Goal: Information Seeking & Learning: Check status

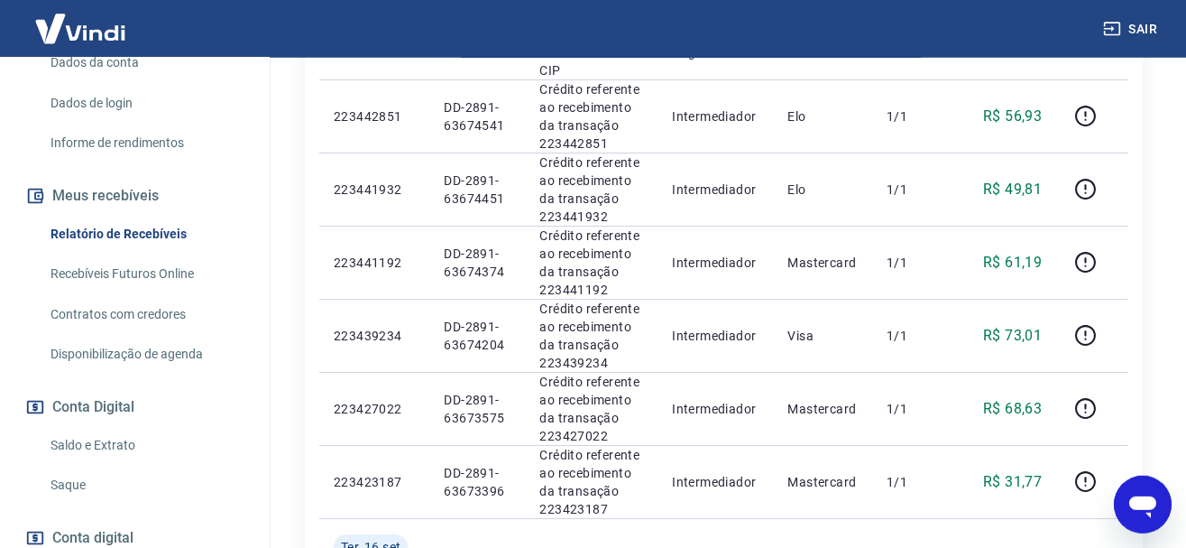
scroll to position [644, 0]
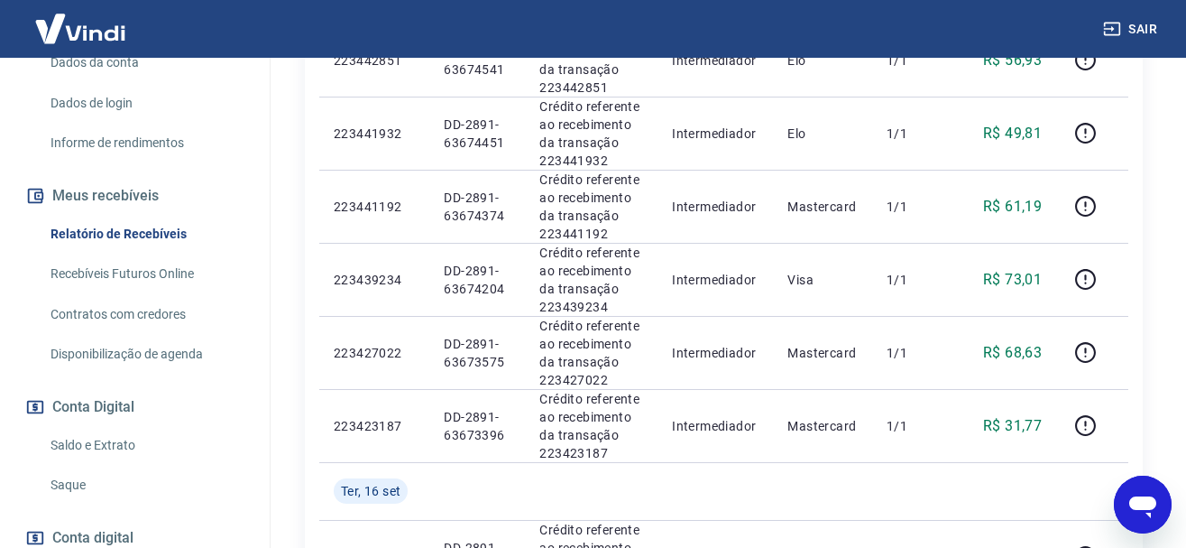
click at [183, 235] on link "Relatório de Recebíveis" at bounding box center [145, 234] width 205 height 37
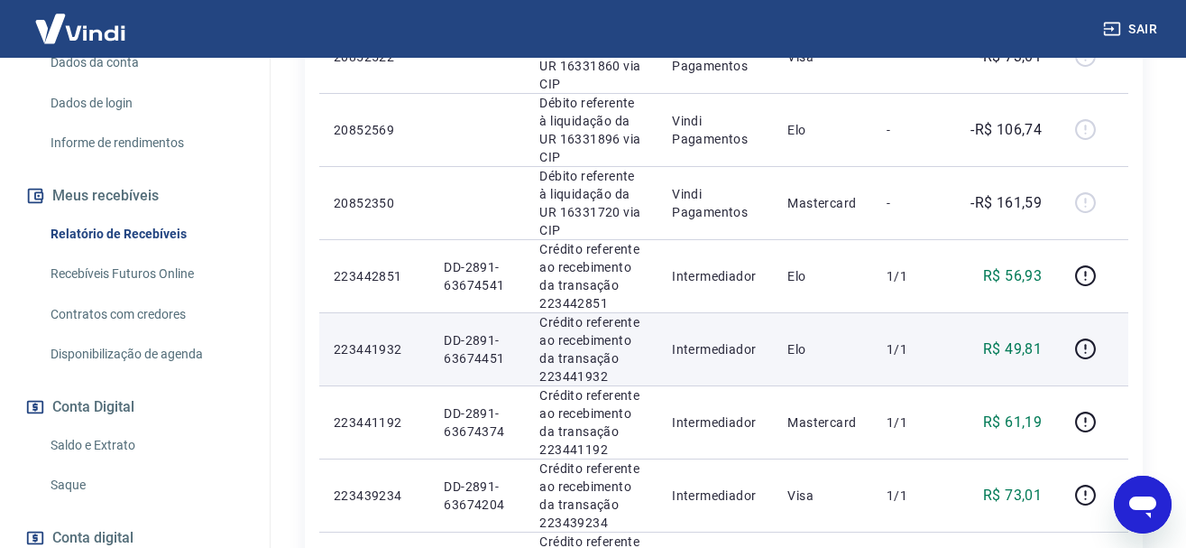
scroll to position [1198, 0]
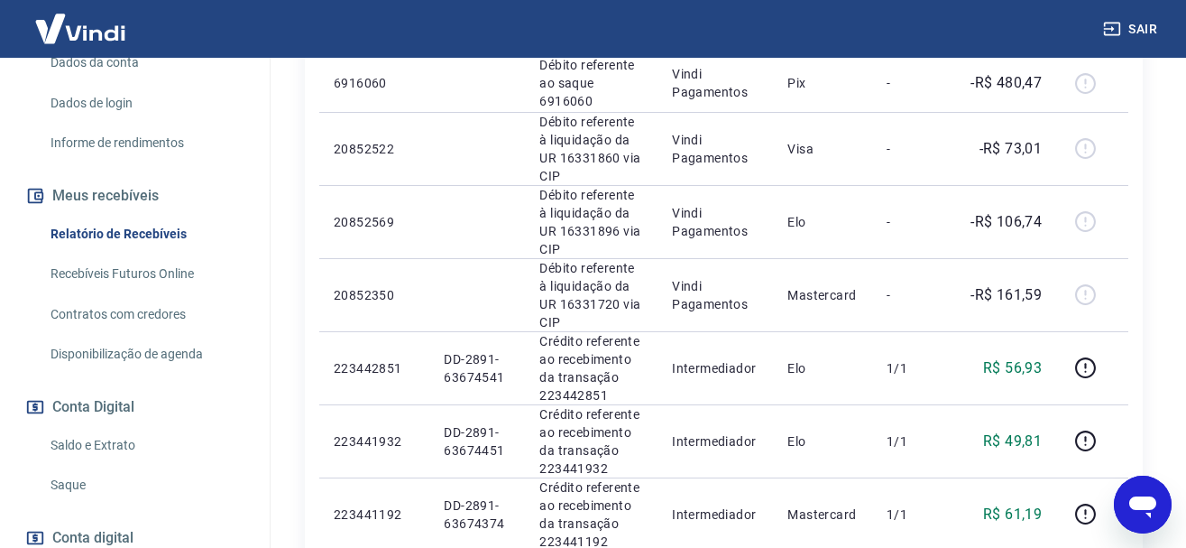
drag, startPoint x: 816, startPoint y: 383, endPoint x: 862, endPoint y: 378, distance: 46.2
click at [824, 54] on td "Pix" at bounding box center [822, 17] width 99 height 73
drag, startPoint x: 798, startPoint y: 292, endPoint x: 802, endPoint y: 277, distance: 15.8
drag, startPoint x: 792, startPoint y: 202, endPoint x: 834, endPoint y: 195, distance: 42.1
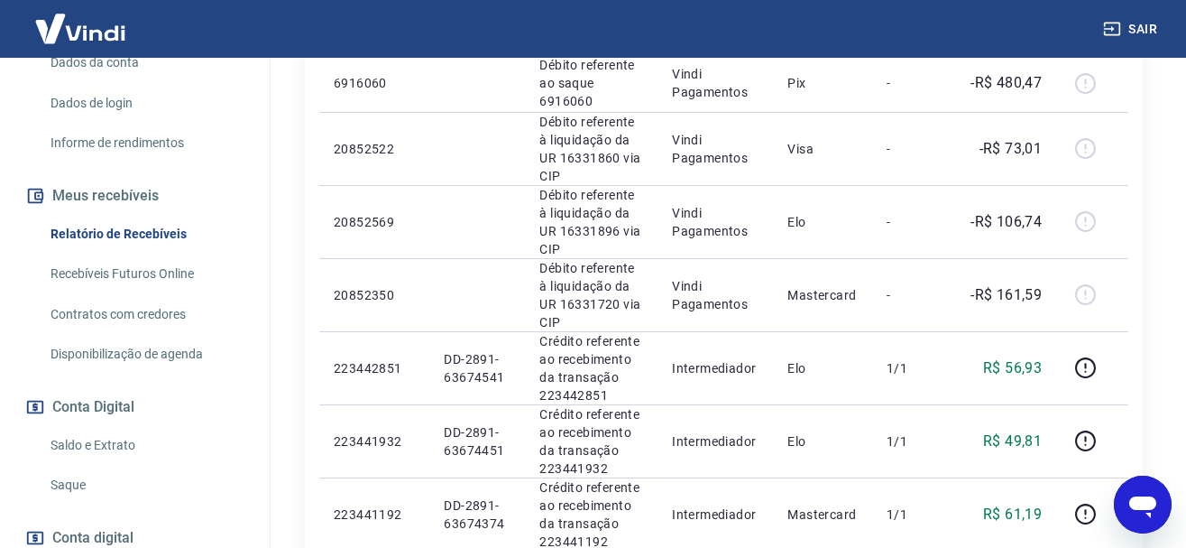
drag, startPoint x: 785, startPoint y: 88, endPoint x: 817, endPoint y: 88, distance: 32.5
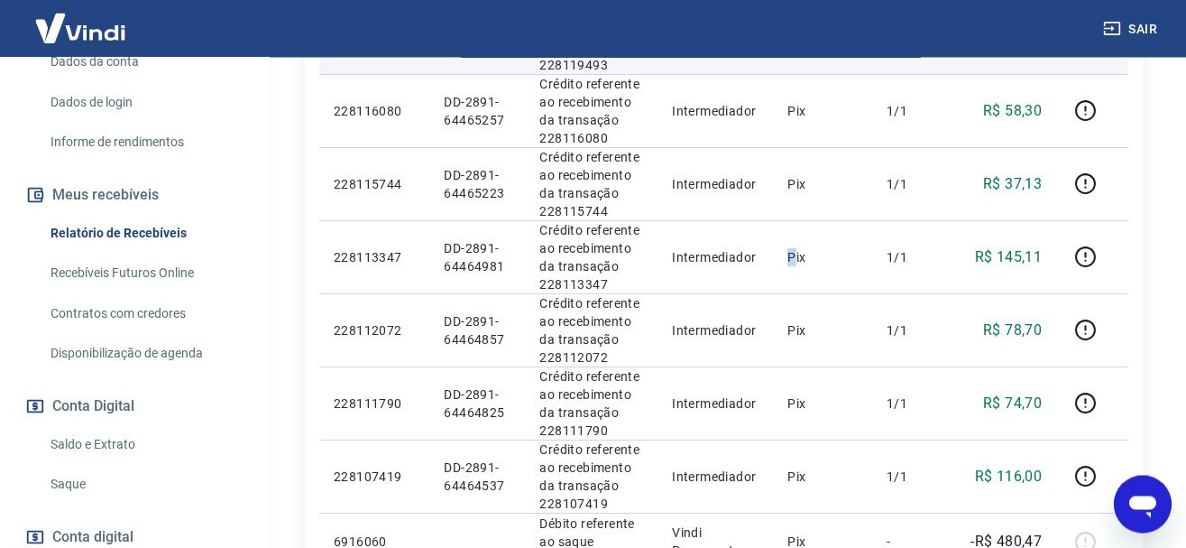
scroll to position [738, 0]
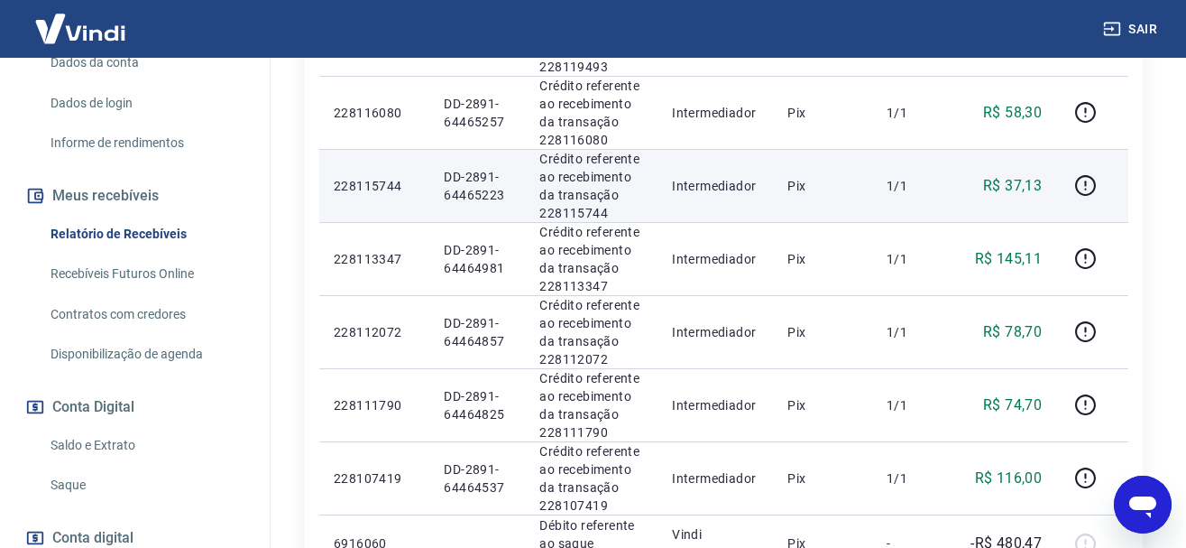
drag, startPoint x: 798, startPoint y: 413, endPoint x: 816, endPoint y: 413, distance: 18.9
click at [808, 222] on td "Pix" at bounding box center [822, 185] width 99 height 73
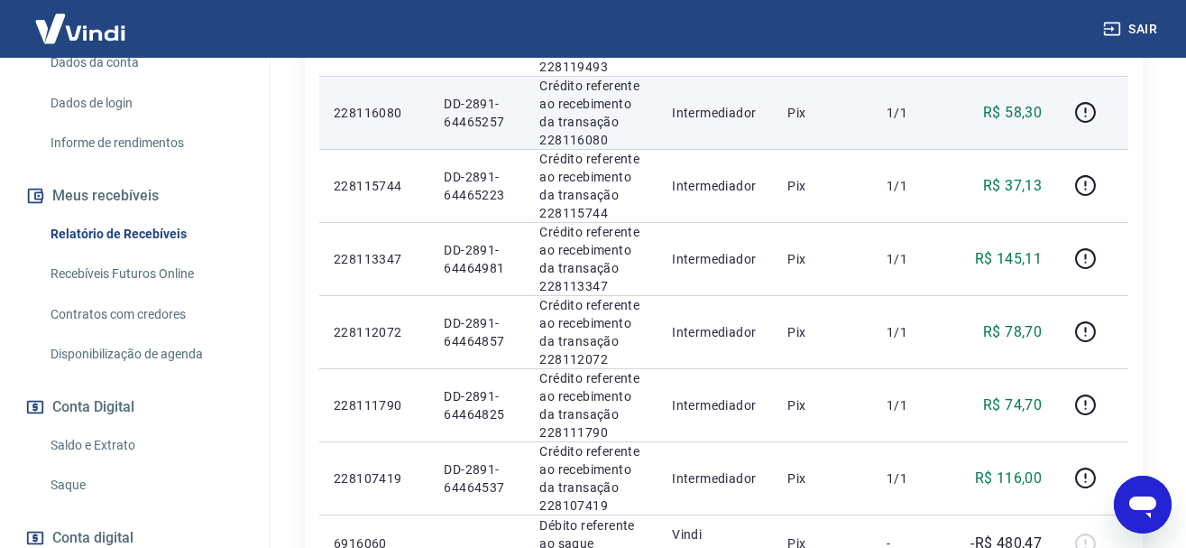
drag, startPoint x: 782, startPoint y: 295, endPoint x: 809, endPoint y: 289, distance: 27.8
click at [799, 149] on tr "228116080 DD-2891-64465257 Crédito referente ao recebimento da transação 228116…" at bounding box center [723, 112] width 809 height 73
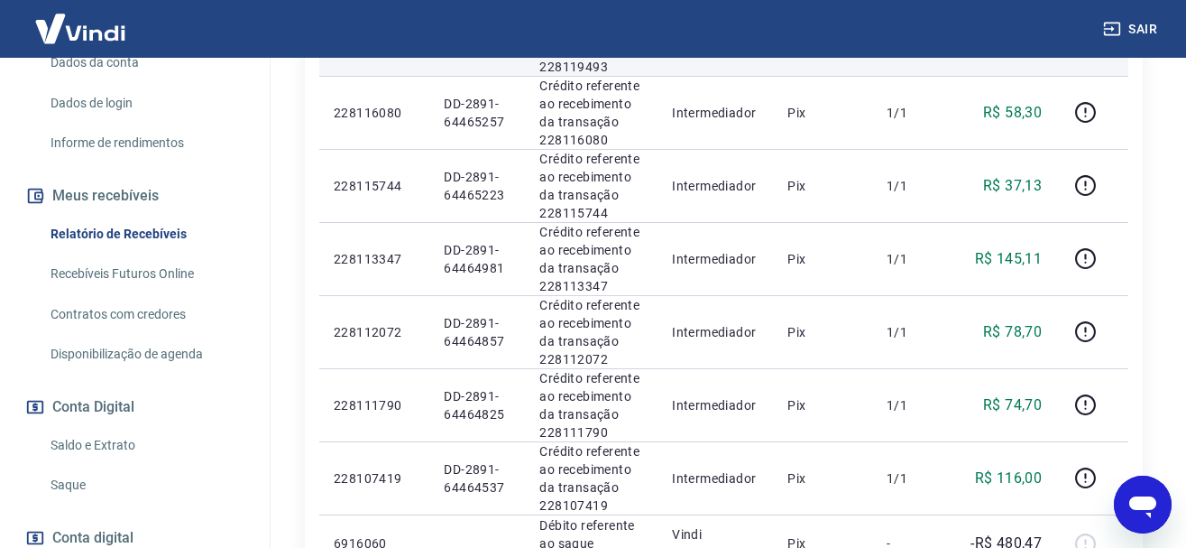
drag, startPoint x: 788, startPoint y: 208, endPoint x: 815, endPoint y: 166, distance: 50.3
click at [798, 76] on tr "228119493 DD-2891-64465625 Crédito referente ao recebimento da transação 228119…" at bounding box center [723, 39] width 809 height 73
drag, startPoint x: 800, startPoint y: 110, endPoint x: 835, endPoint y: 120, distance: 35.7
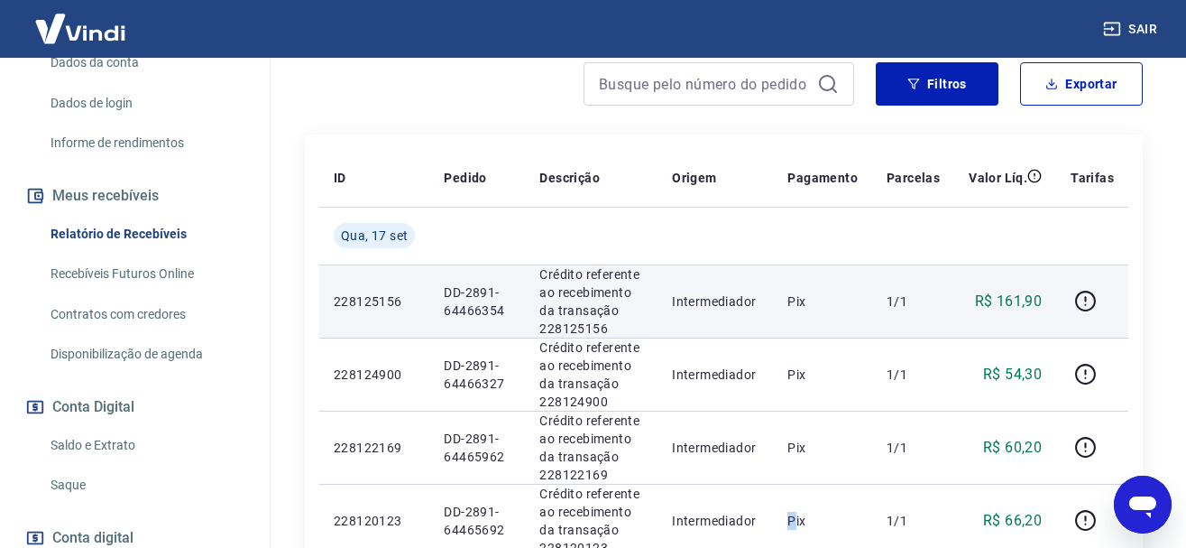
scroll to position [0, 0]
